Goal: Task Accomplishment & Management: Complete application form

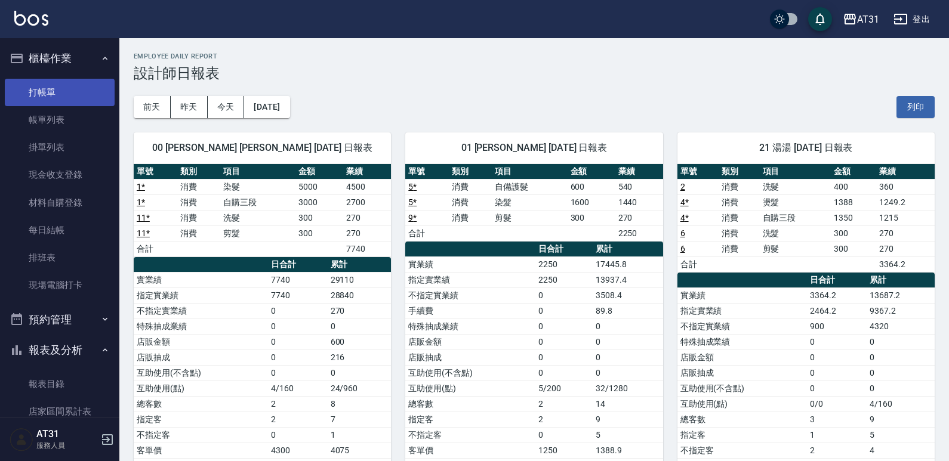
click at [72, 85] on link "打帳單" at bounding box center [60, 92] width 110 height 27
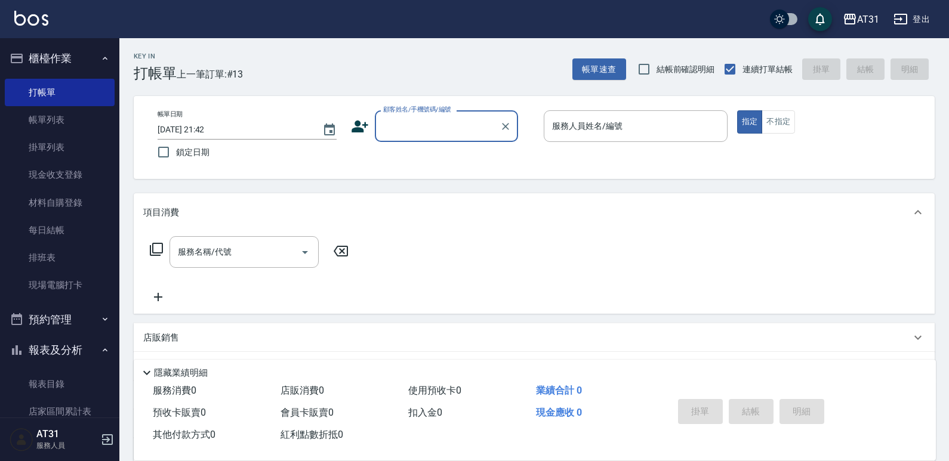
click at [457, 130] on input "顧客姓名/手機號碼/編號" at bounding box center [437, 126] width 115 height 21
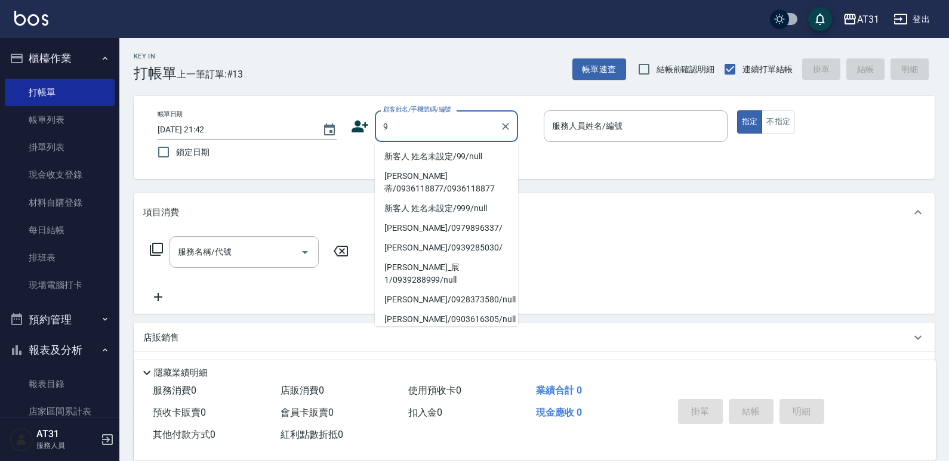
type input "9"
type input "01"
type button "true"
type input "新客人 姓名未設定/99/null"
type input "[PERSON_NAME]-01"
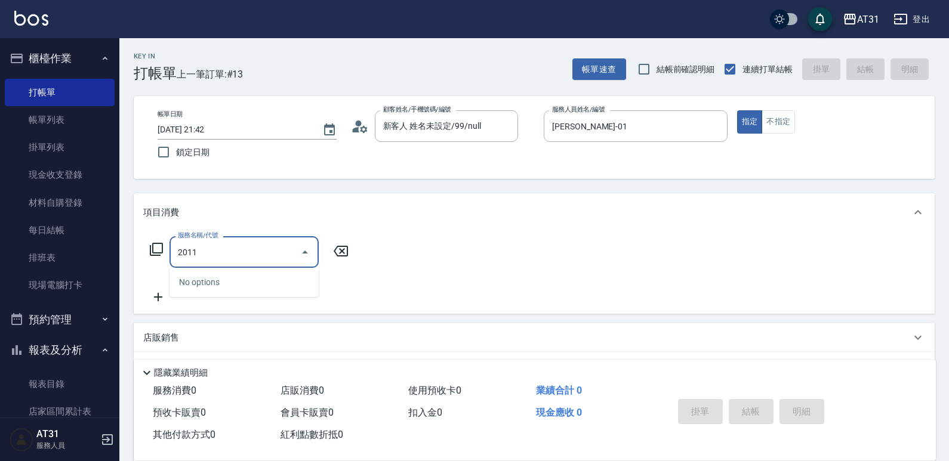
type input "201"
type input "20"
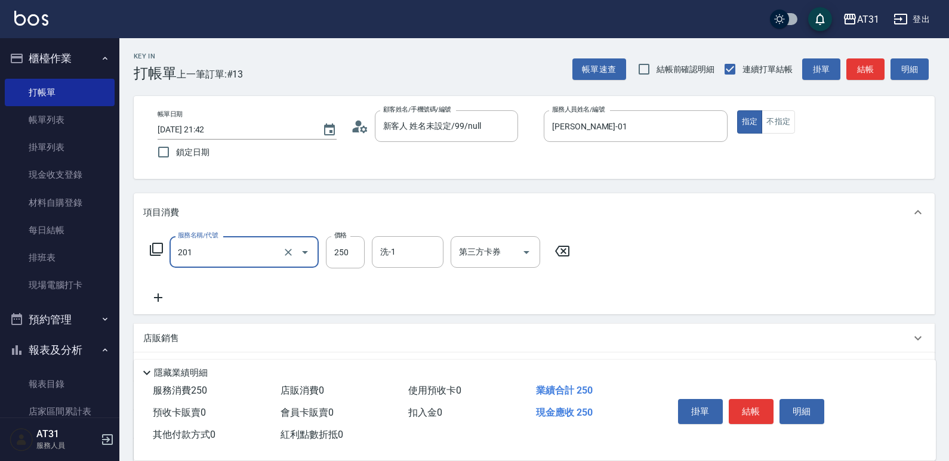
type input "洗髮(201)"
type input "0"
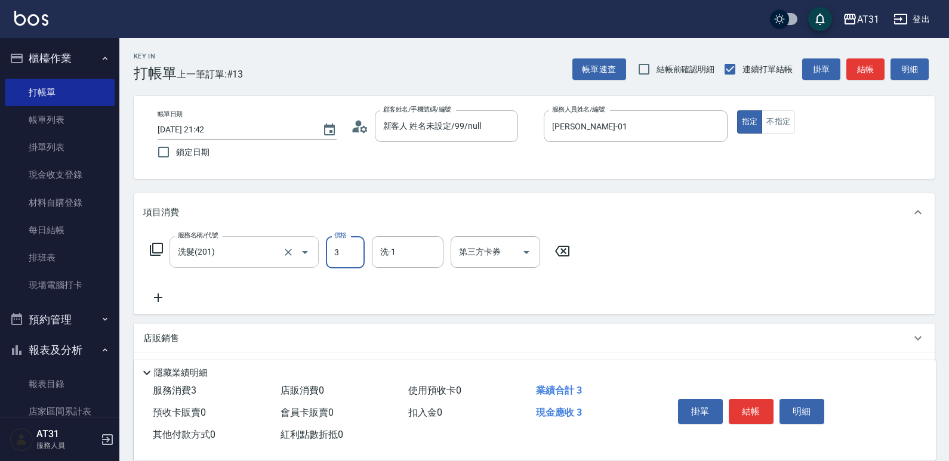
type input "30"
type input "300"
type input "[PERSON_NAME]-46"
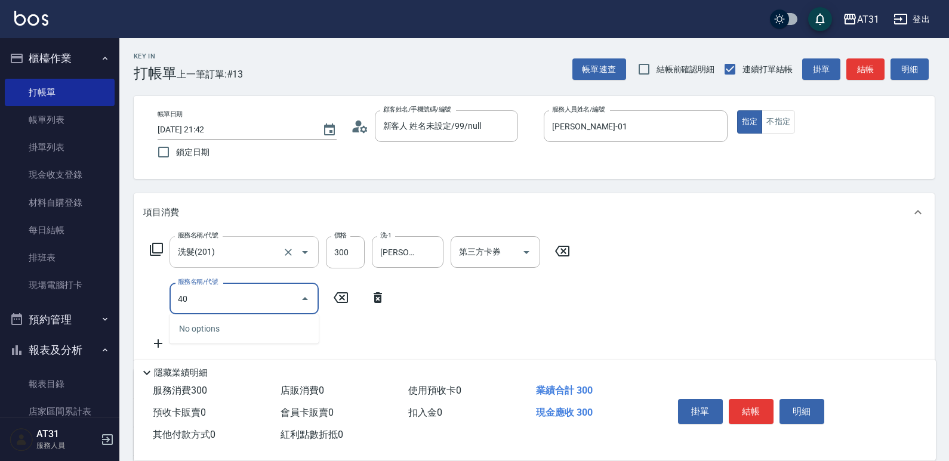
type input "401"
type input "50"
type input "剪髮(401)"
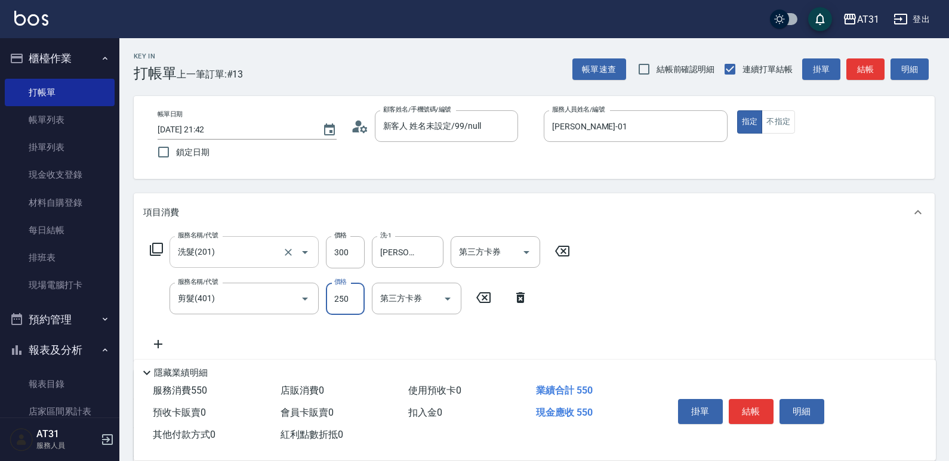
type input "30"
type input "60"
type input "300"
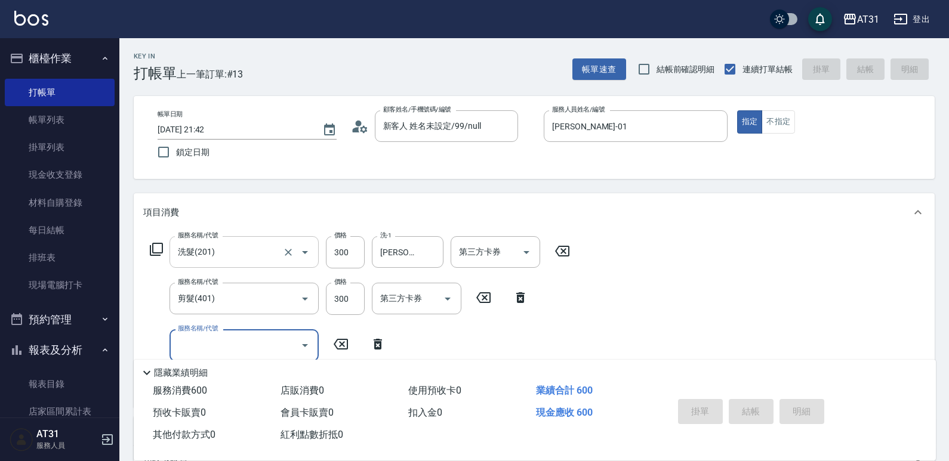
type input "0"
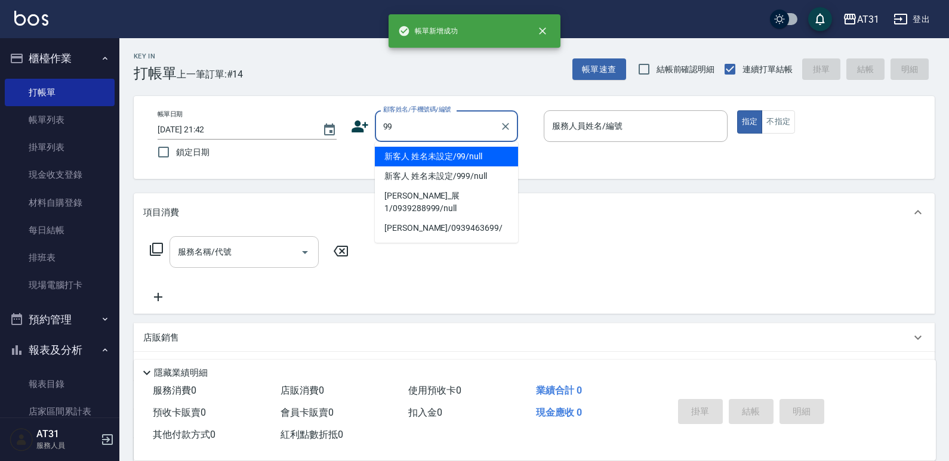
type input "新客人 姓名未設定/99/null"
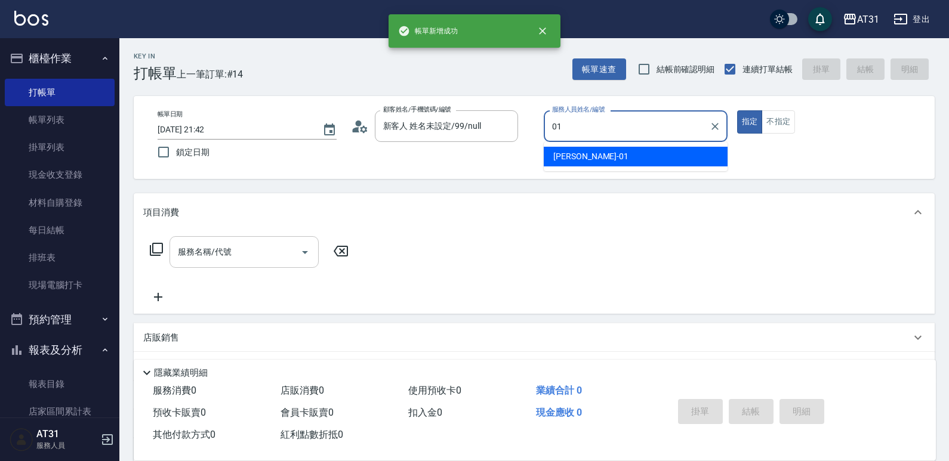
type input "[PERSON_NAME]-01"
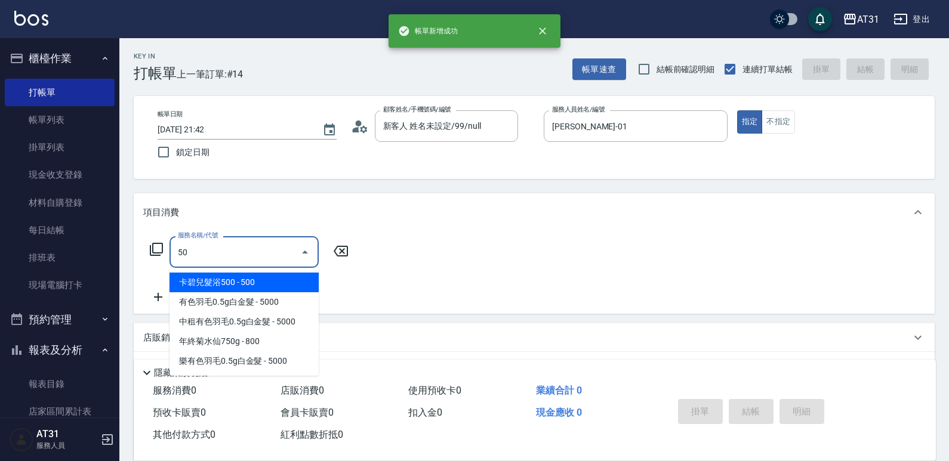
type input "501"
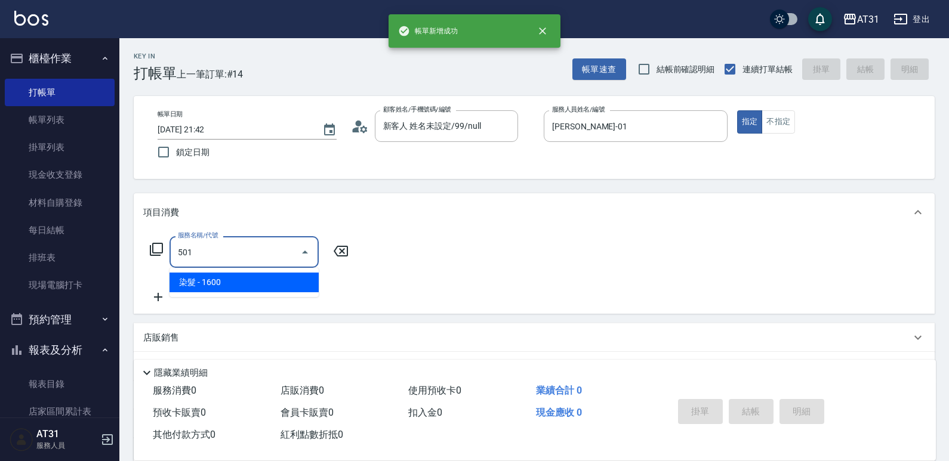
type input "160"
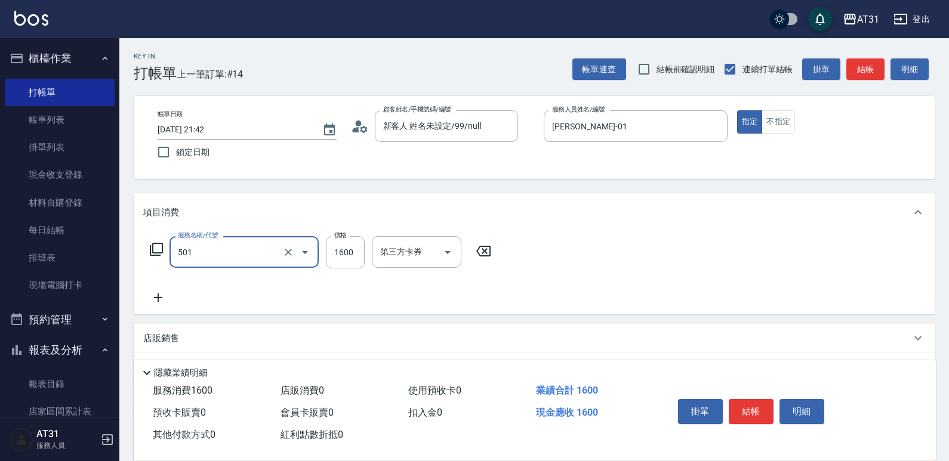
type input "染髮(501)"
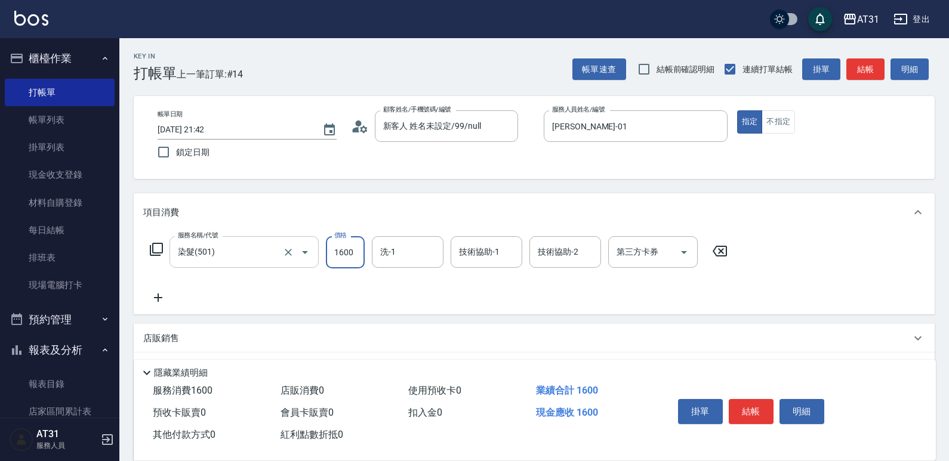
type input "0"
type input "15"
type input "10"
type input "159"
type input "150"
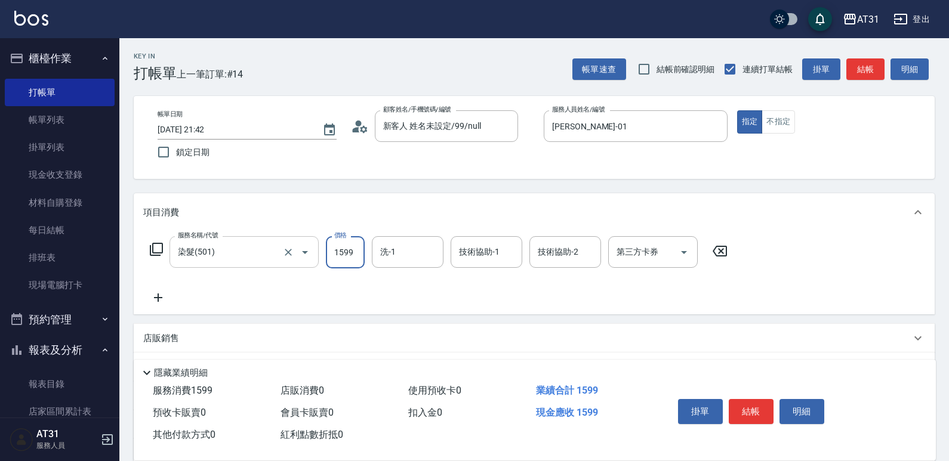
type input "1599"
type input "湯湯-21"
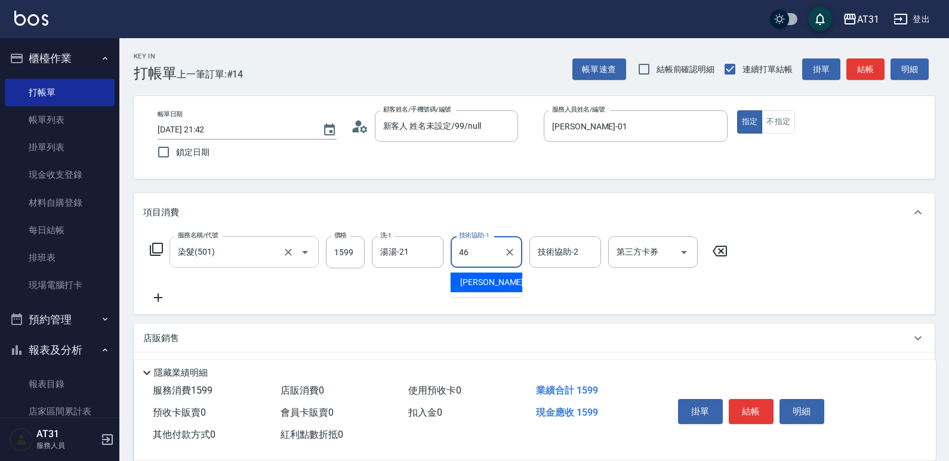
type input "[PERSON_NAME]-46"
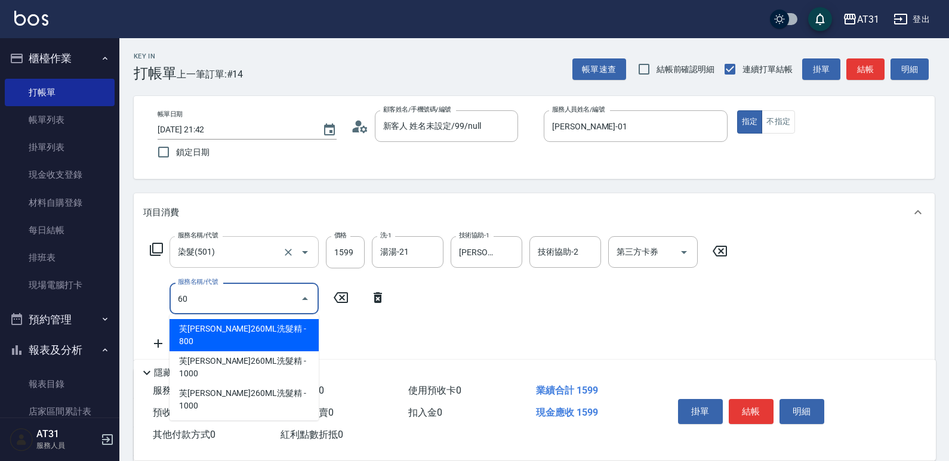
type input "609"
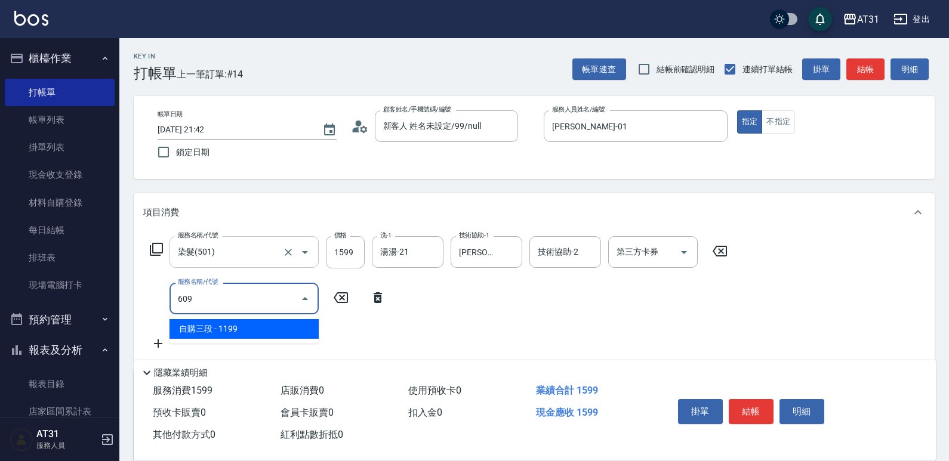
type input "270"
type input "自購三段(609)"
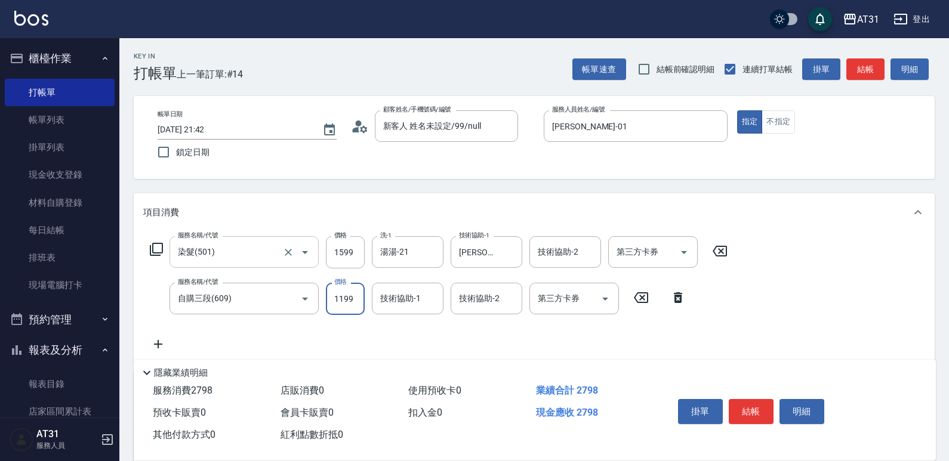
type input "160"
type input "109"
type input "260"
type input "1090"
type input "Sunny-37"
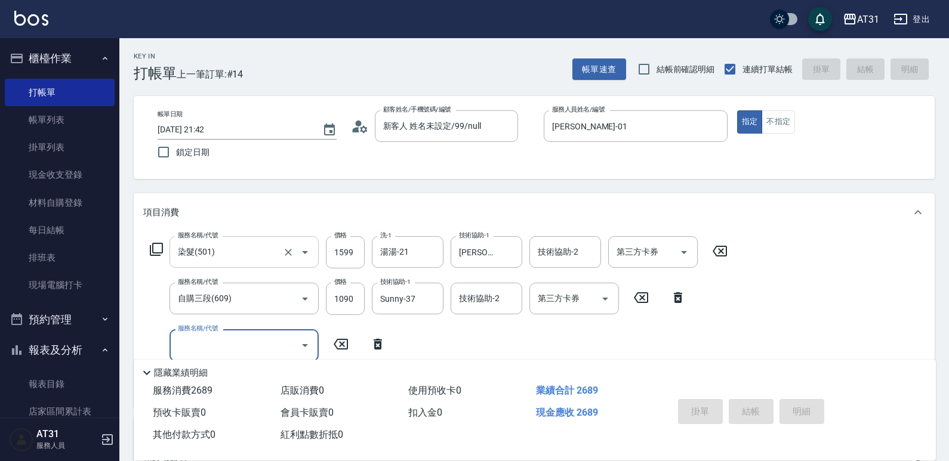
type input "[DATE] 21:43"
type input "0"
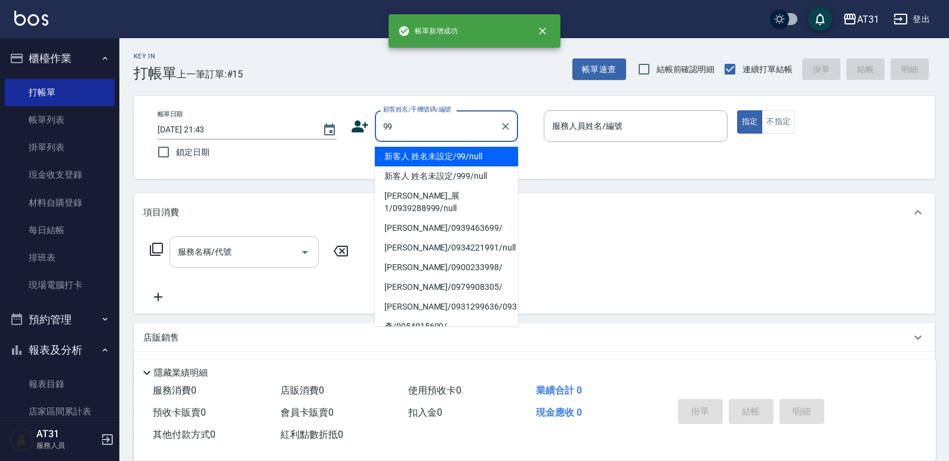
type input "新客人 姓名未設定/99/null"
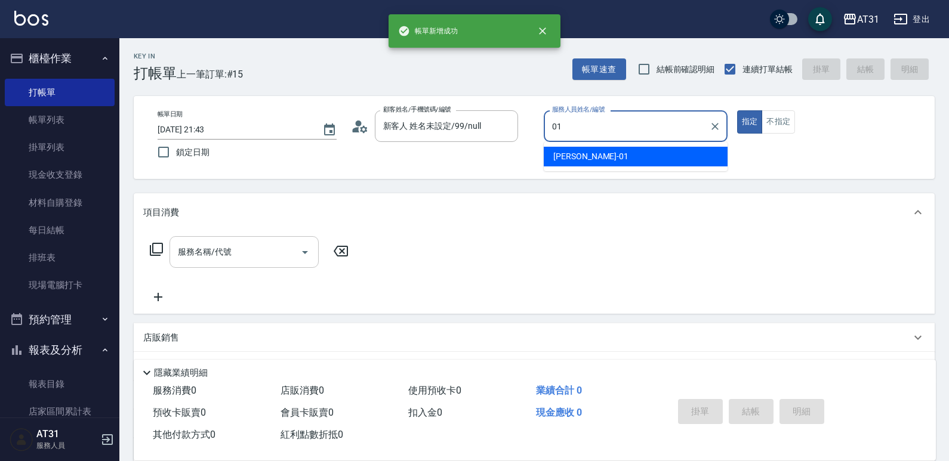
type input "[PERSON_NAME]-01"
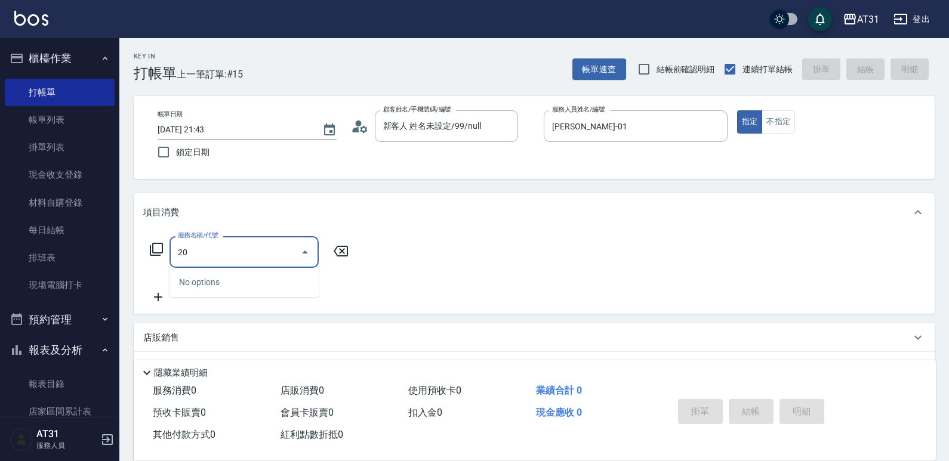
type input "201"
type input "20"
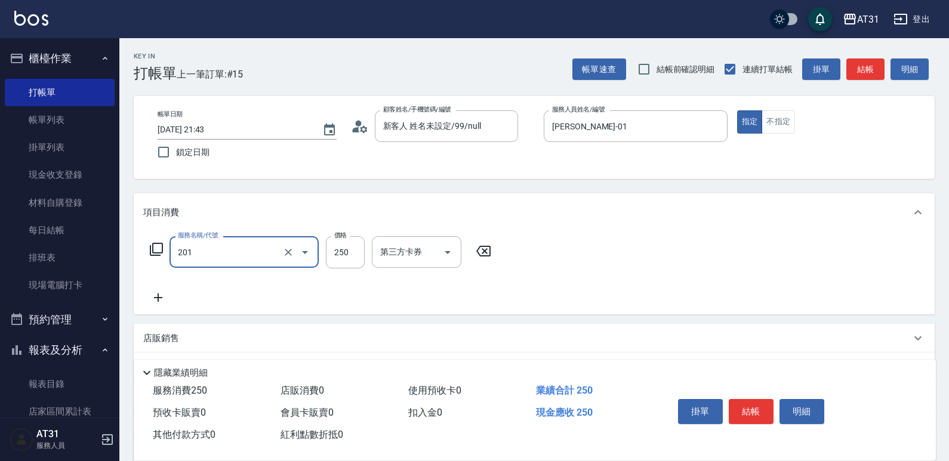
type input "洗髮(201)"
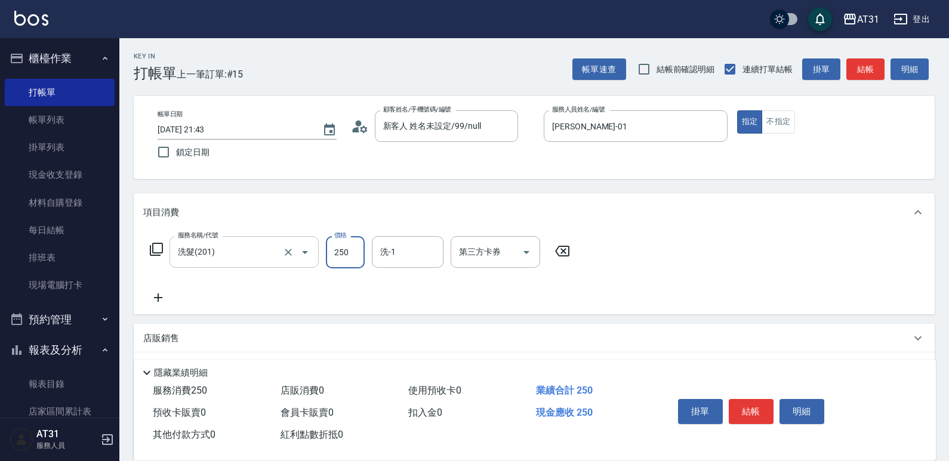
type input "0"
type input "30"
type input "300"
type input "Lyan-45"
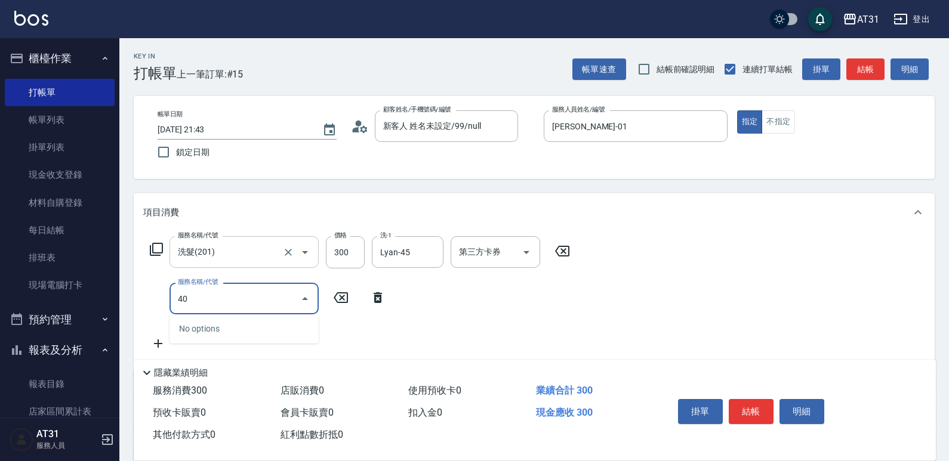
type input "401"
type input "50"
type input "剪髮(401)"
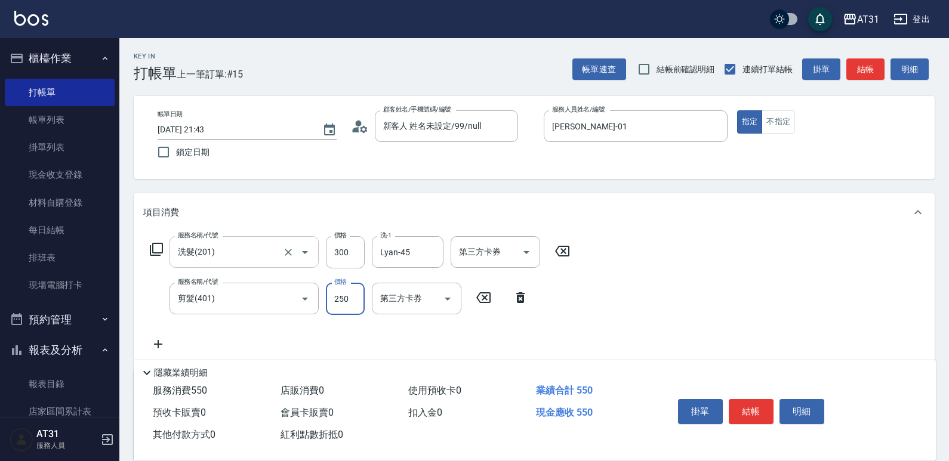
type input "30"
type input "60"
type input "300"
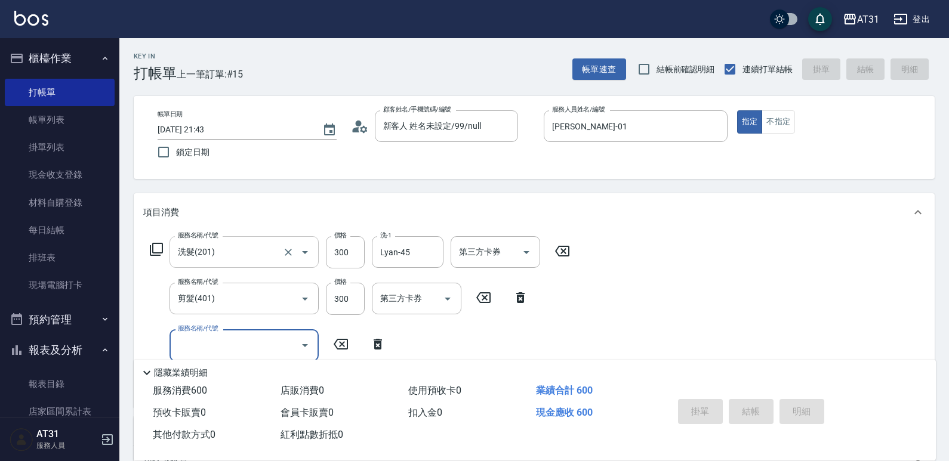
type input "0"
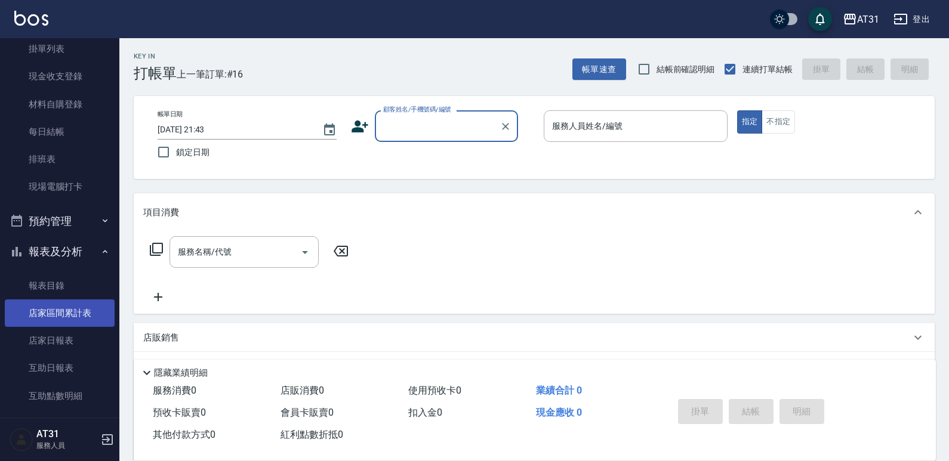
scroll to position [119, 0]
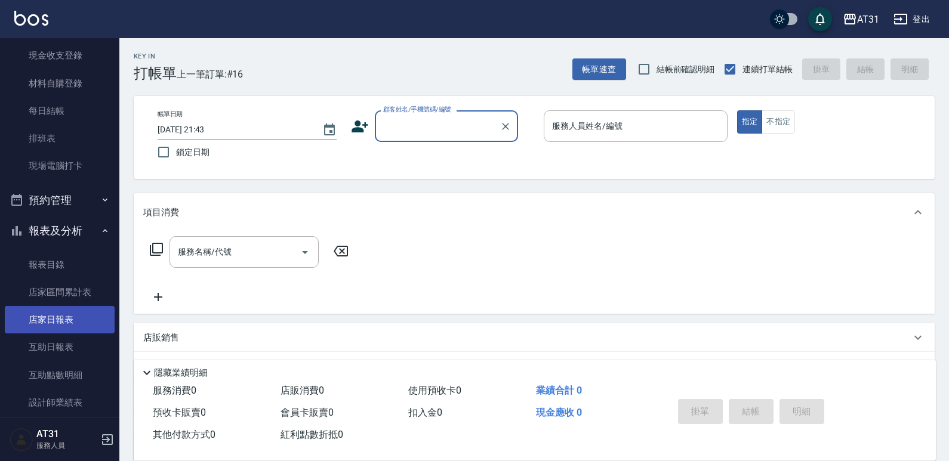
click at [78, 324] on link "店家日報表" at bounding box center [60, 319] width 110 height 27
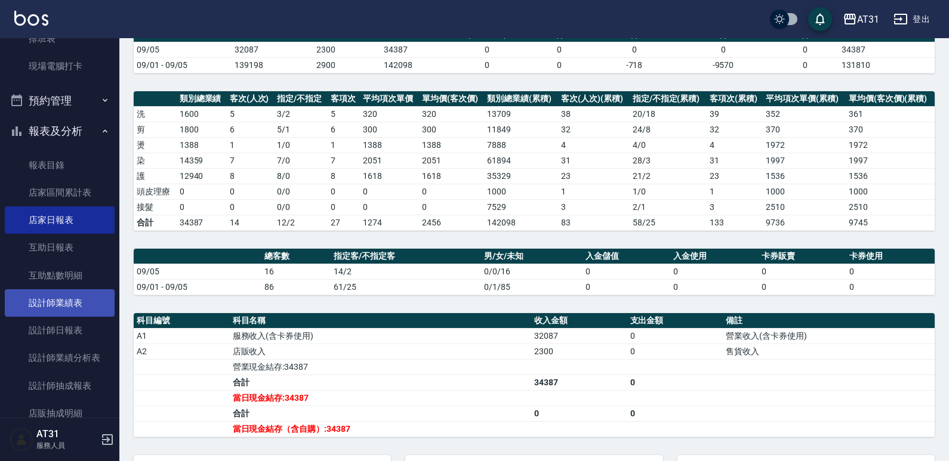
scroll to position [298, 0]
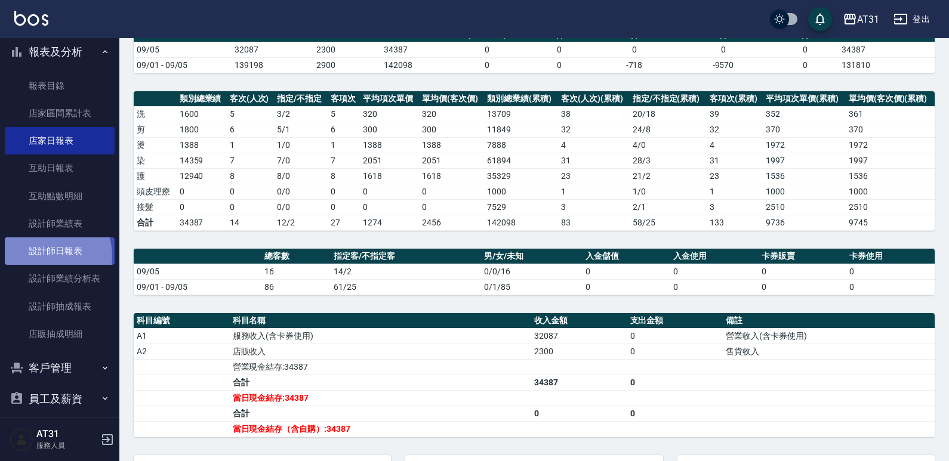
click at [47, 256] on link "設計師日報表" at bounding box center [60, 251] width 110 height 27
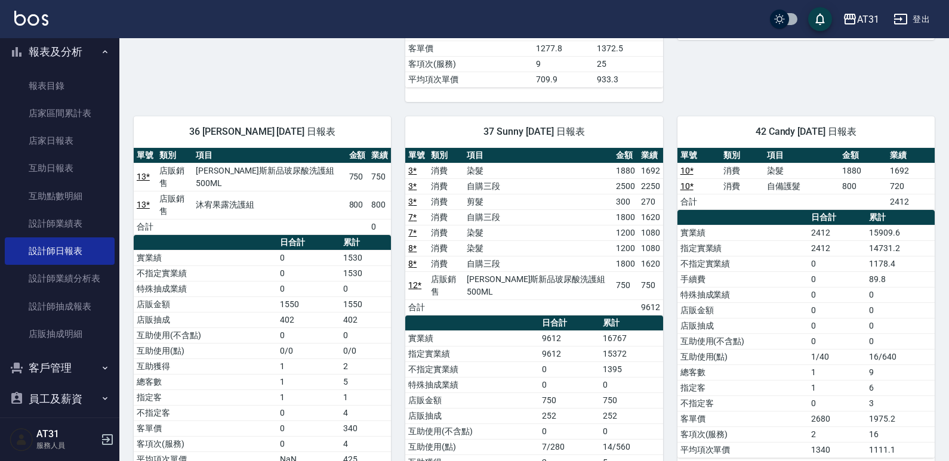
scroll to position [495, 0]
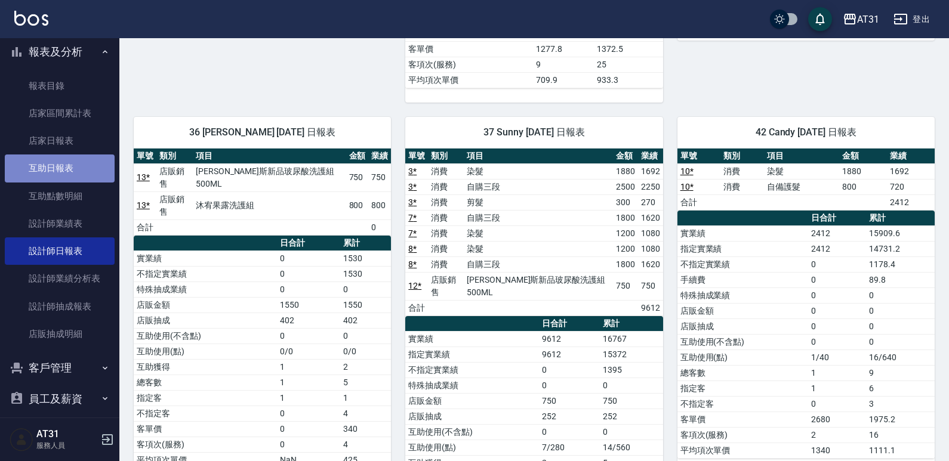
click at [59, 174] on link "互助日報表" at bounding box center [60, 168] width 110 height 27
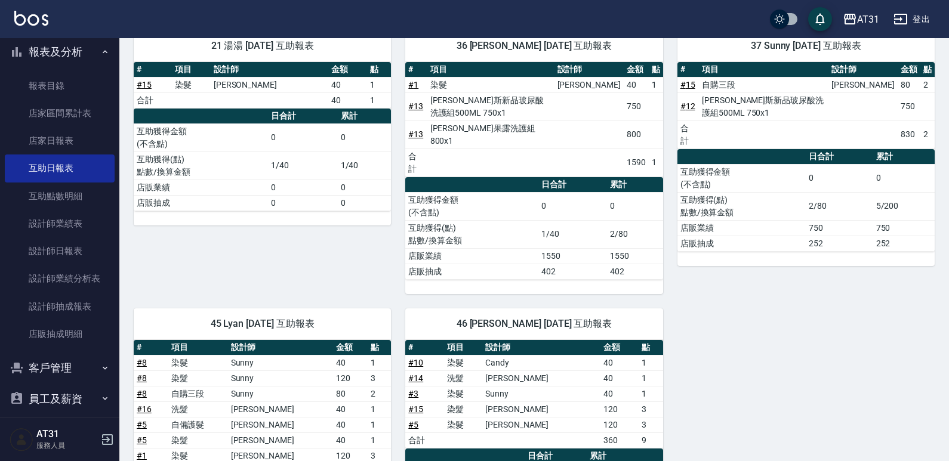
scroll to position [19, 0]
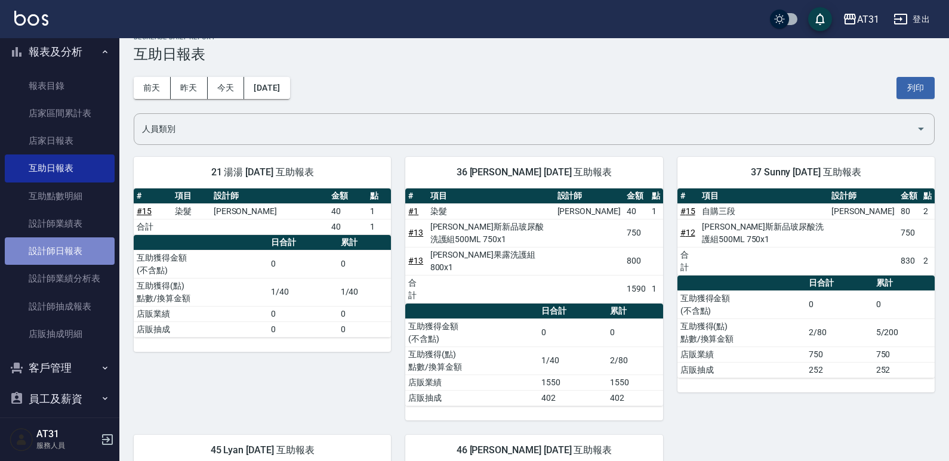
click at [81, 255] on link "設計師日報表" at bounding box center [60, 251] width 110 height 27
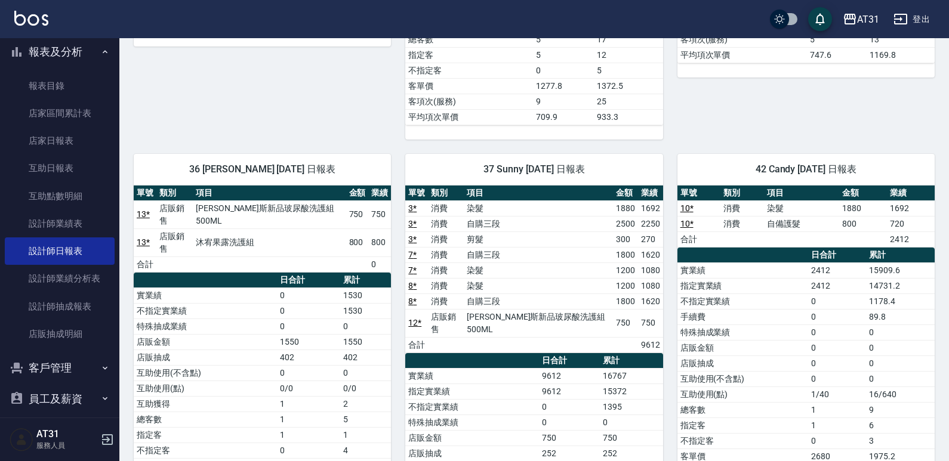
scroll to position [478, 0]
